Goal: Task Accomplishment & Management: Manage account settings

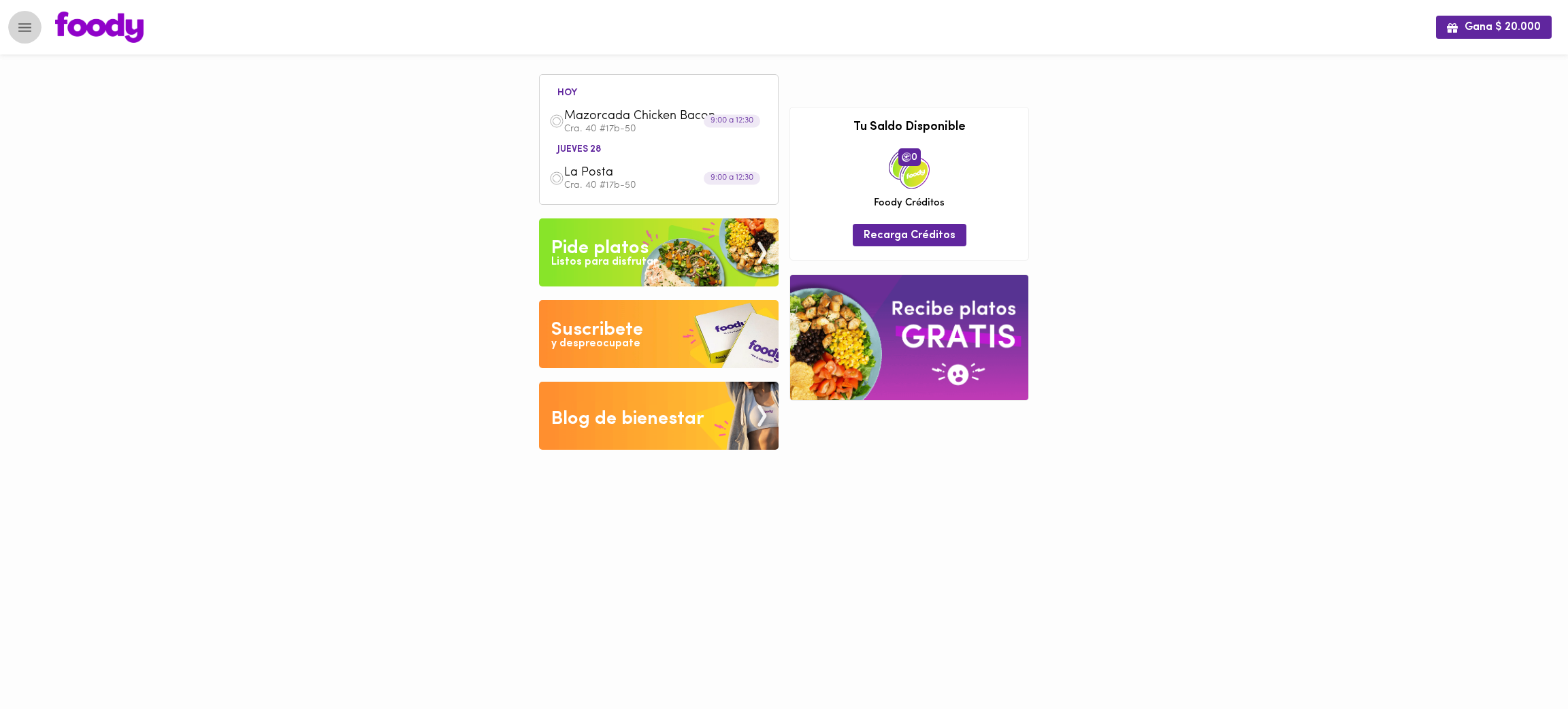
click at [17, 22] on icon "Menu" at bounding box center [24, 27] width 17 height 17
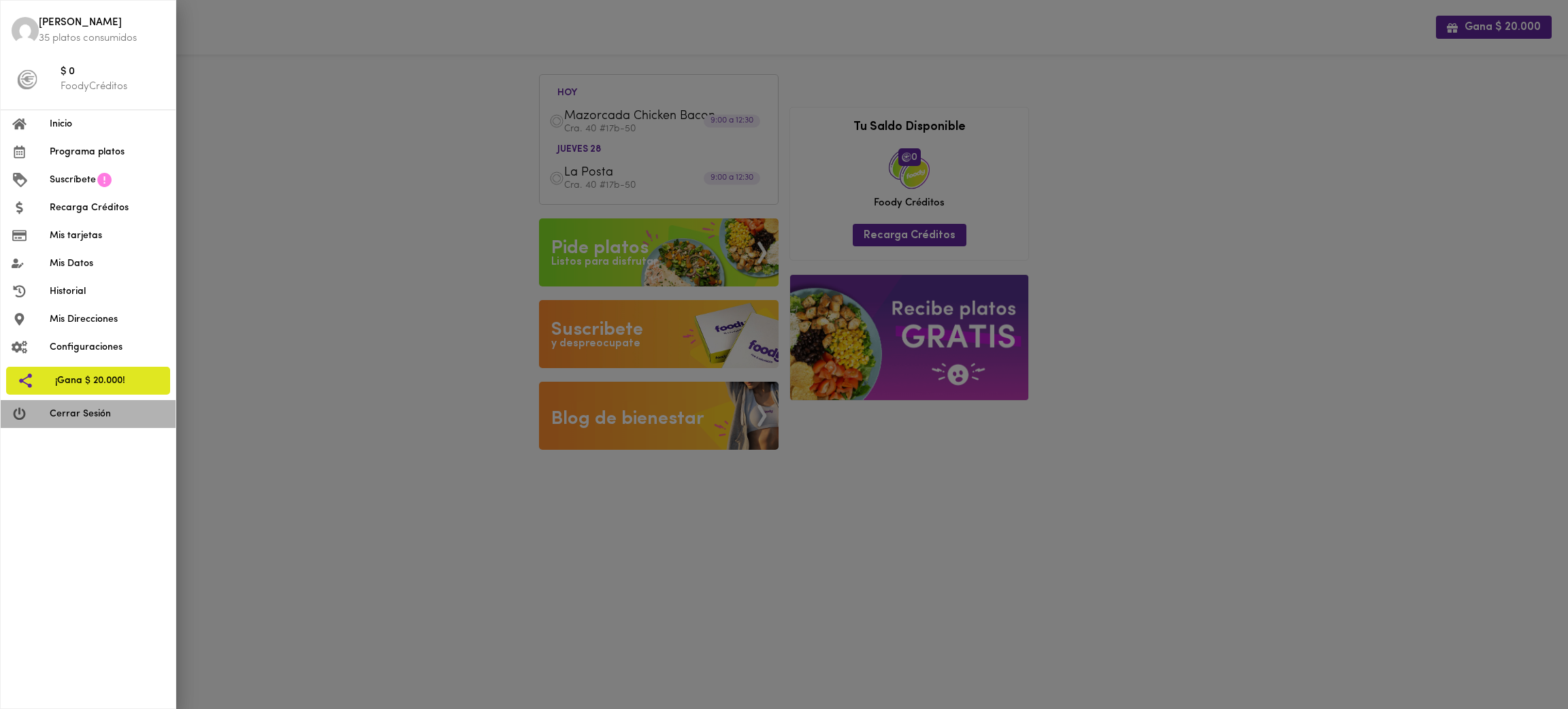
click at [72, 414] on span "Cerrar Sesión" at bounding box center [107, 414] width 115 height 15
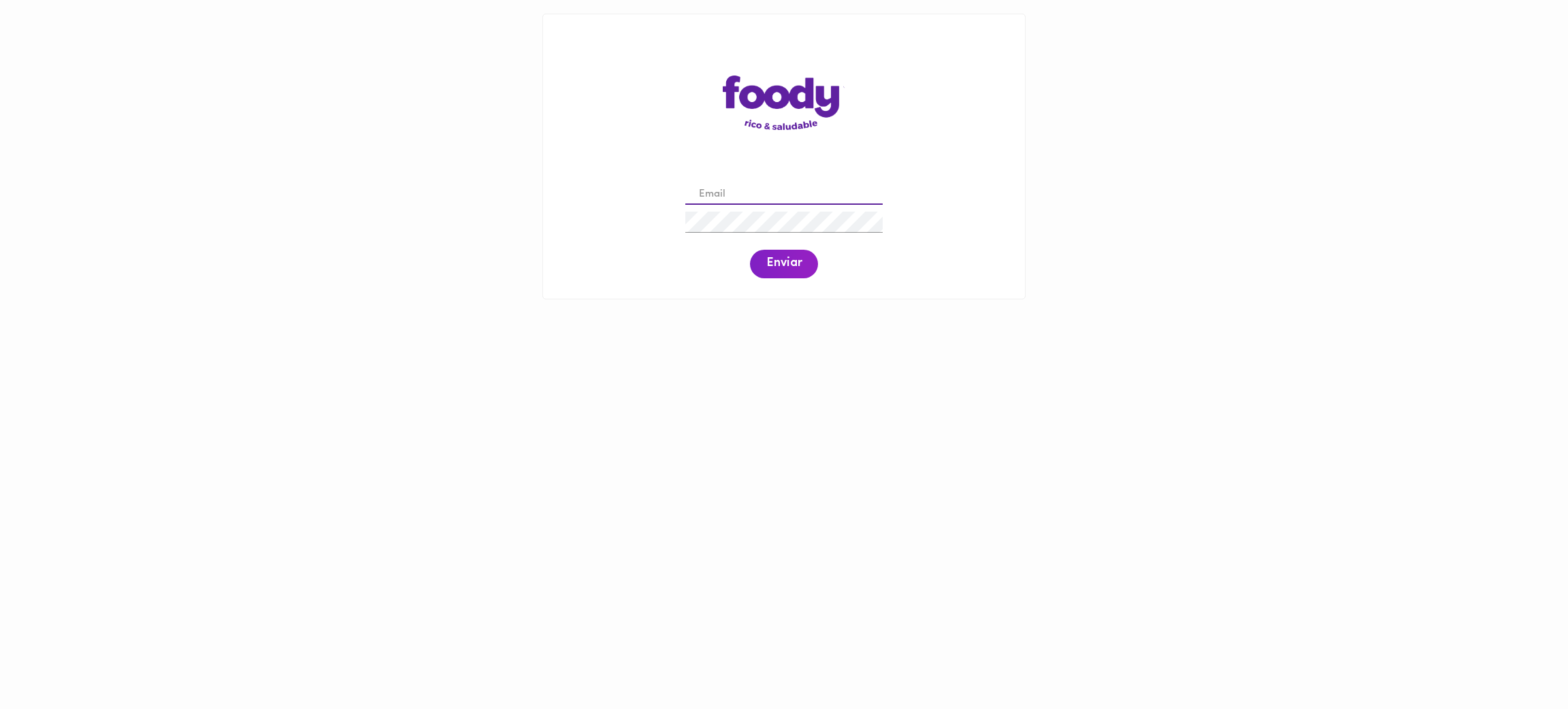
click at [772, 192] on input "email" at bounding box center [783, 195] width 197 height 21
paste input "[EMAIL_ADDRESS][DOMAIN_NAME]"
type input "[EMAIL_ADDRESS][DOMAIN_NAME]"
click at [773, 265] on span "Enviar" at bounding box center [784, 263] width 36 height 15
